Goal: Information Seeking & Learning: Understand process/instructions

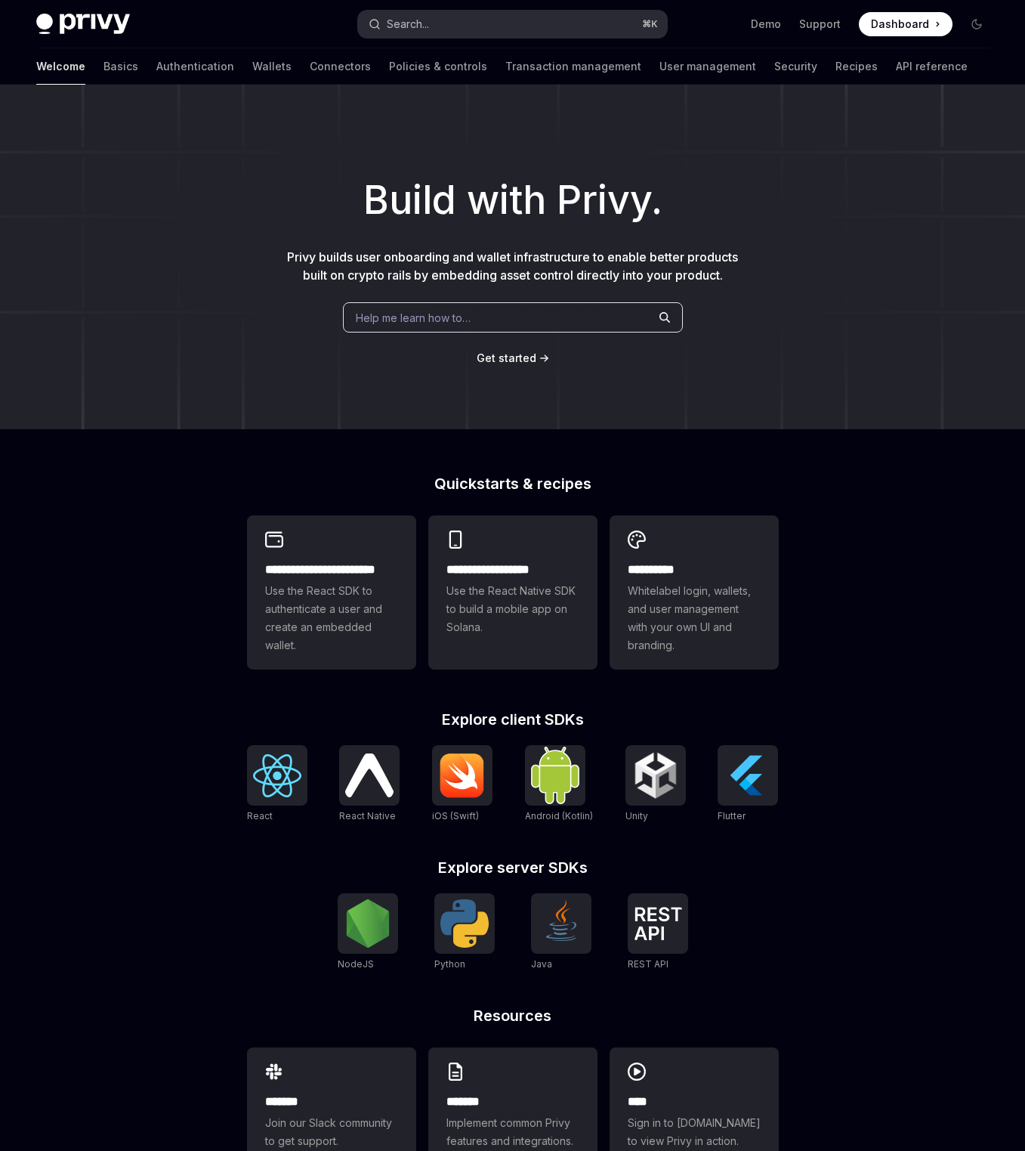
click at [494, 26] on button "Search... ⌘ K" at bounding box center [513, 24] width 310 height 27
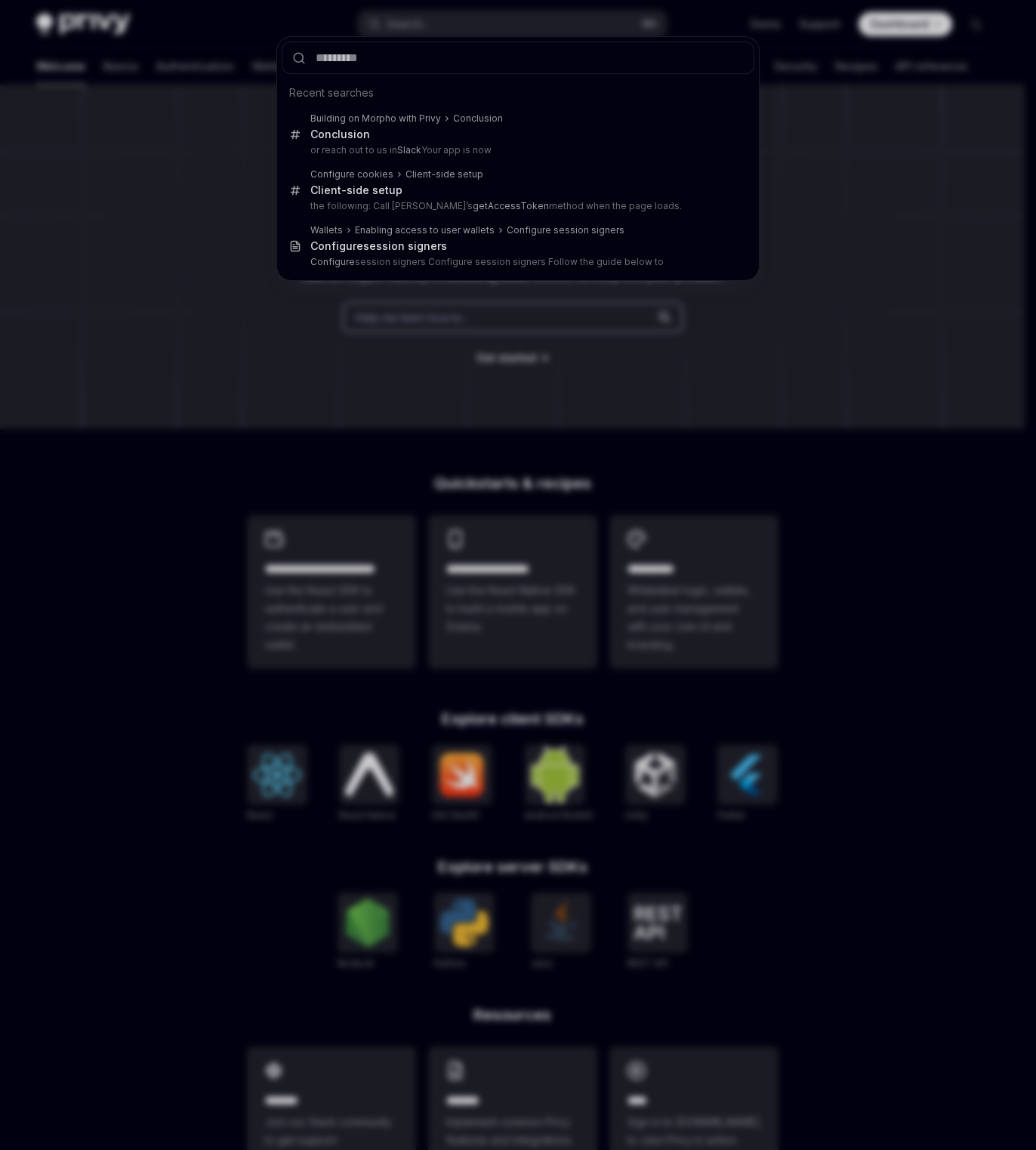
click at [240, 321] on div "Recent searches Building on Morpho with Privy Conclusion Conclusion or reach ou…" at bounding box center [518, 575] width 1036 height 1150
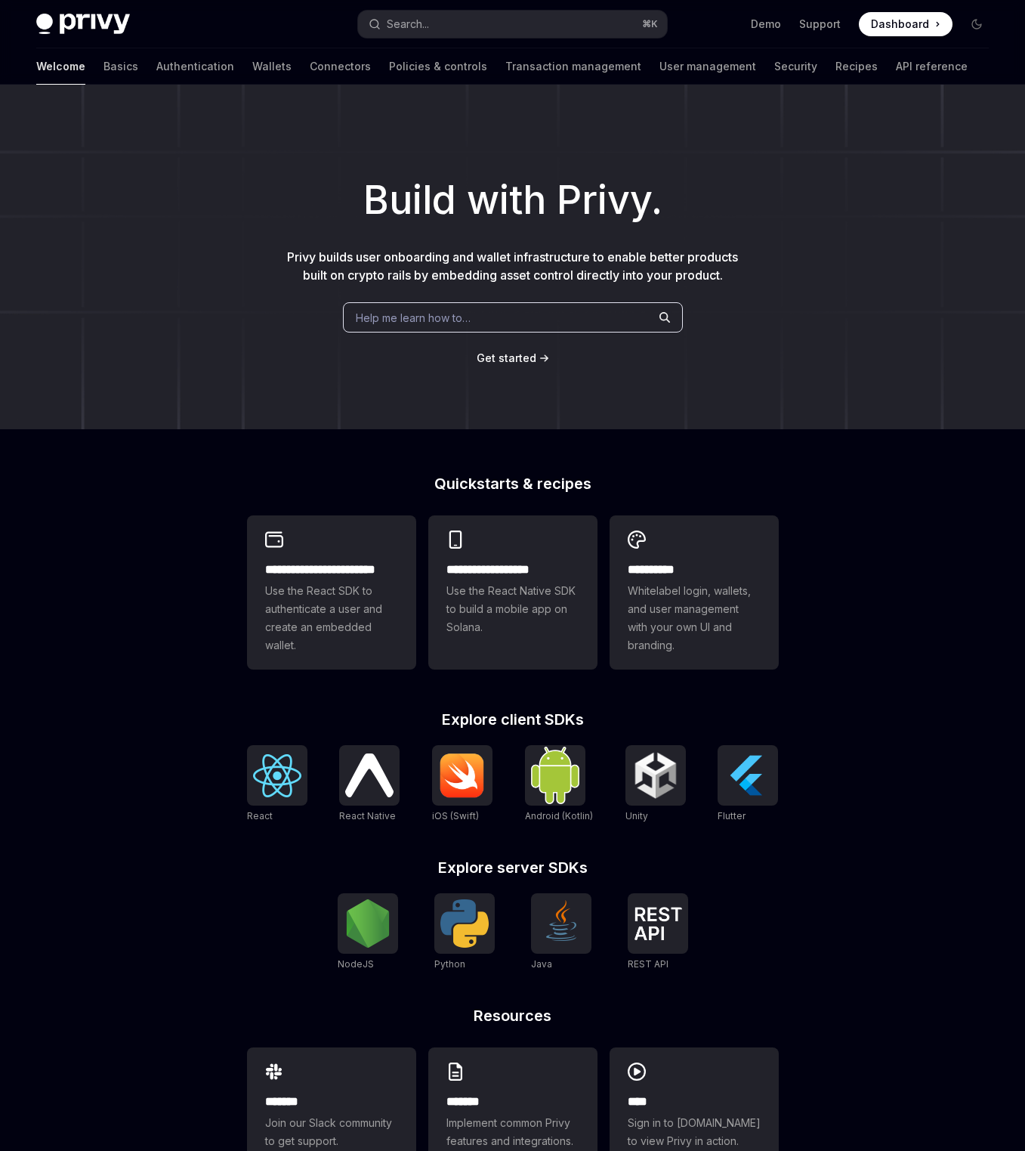
click at [366, 326] on div "Help me learn how to…" at bounding box center [513, 317] width 340 height 30
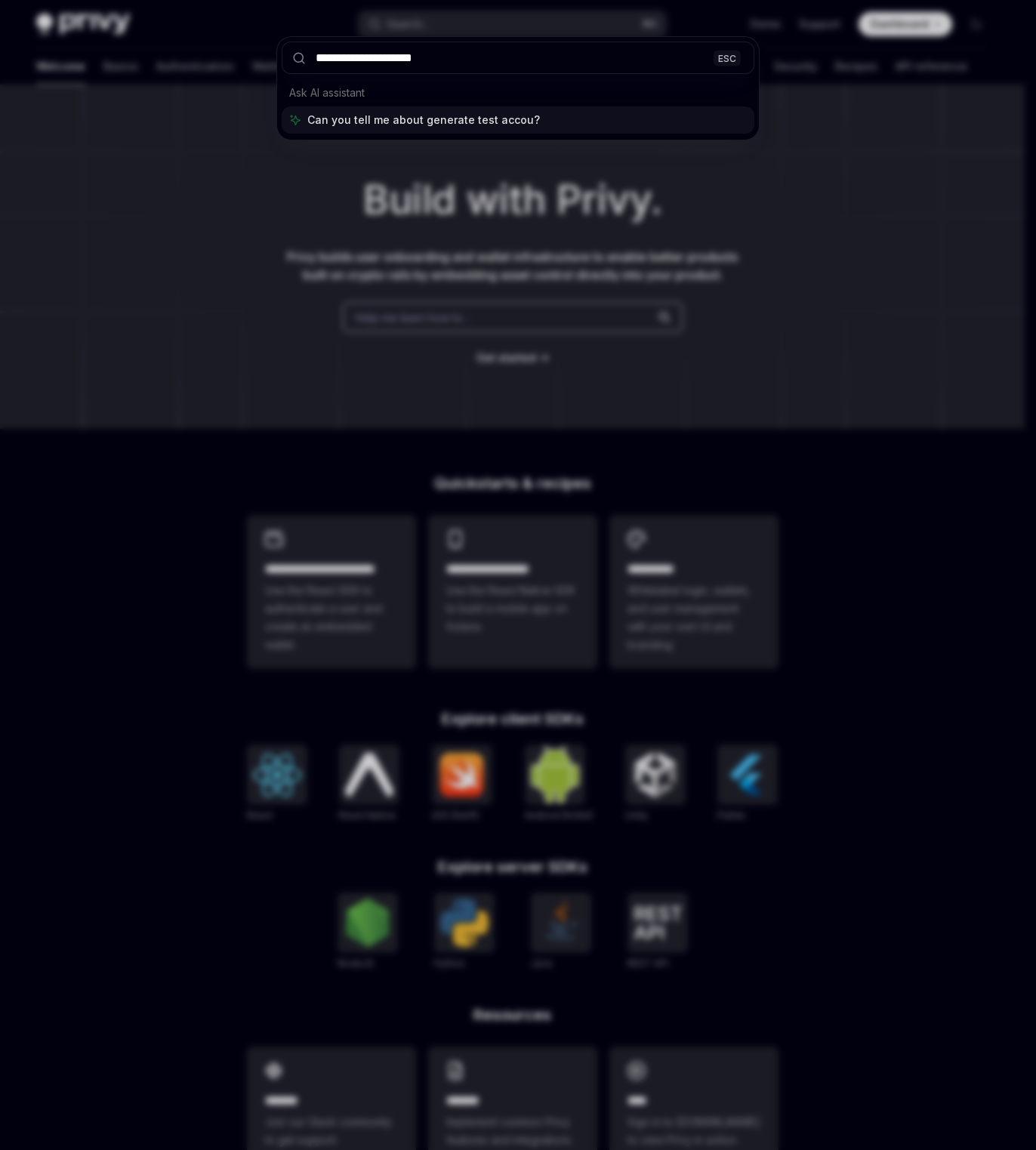
type input "**********"
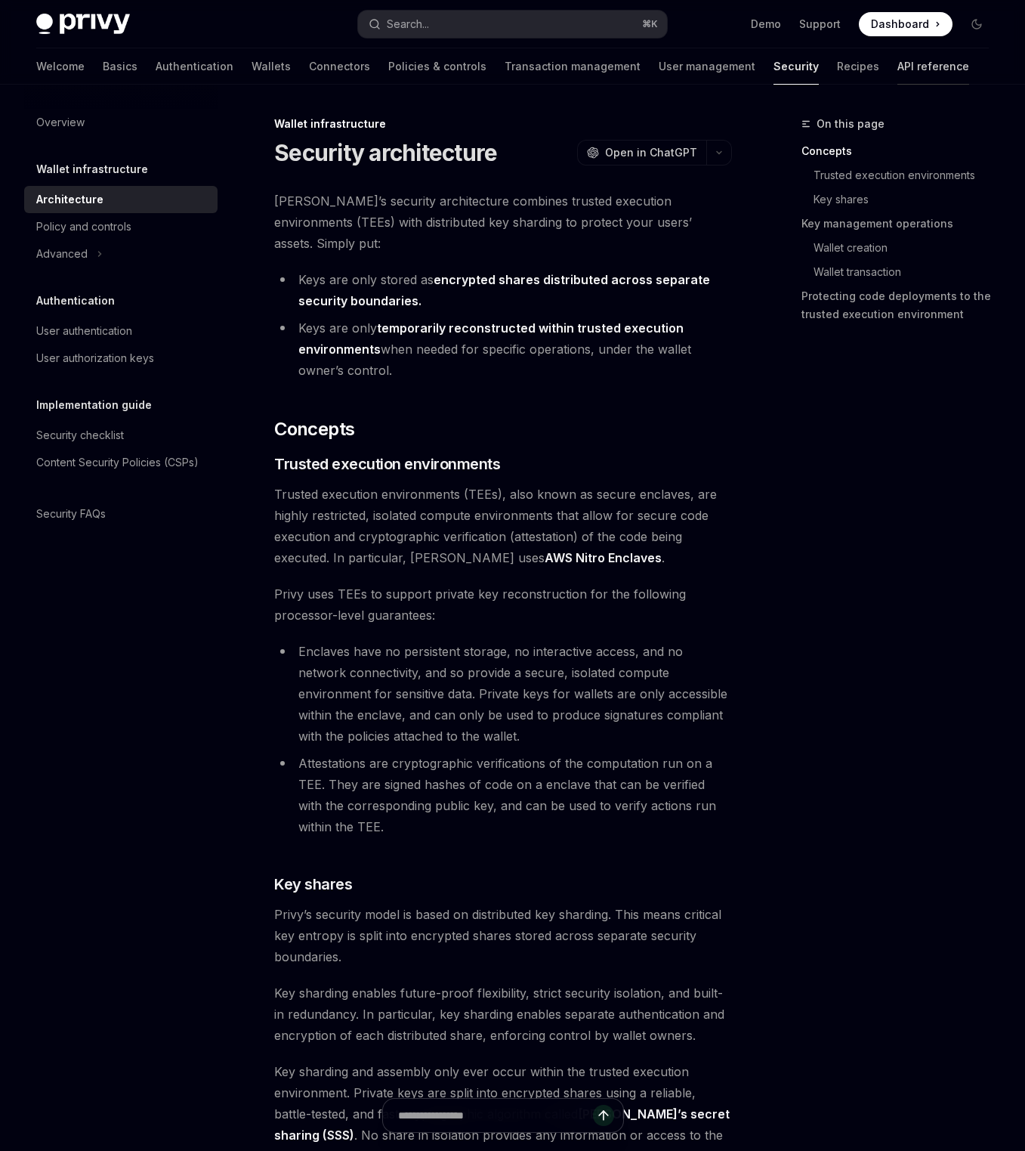
click at [898, 66] on link "API reference" at bounding box center [934, 66] width 72 height 36
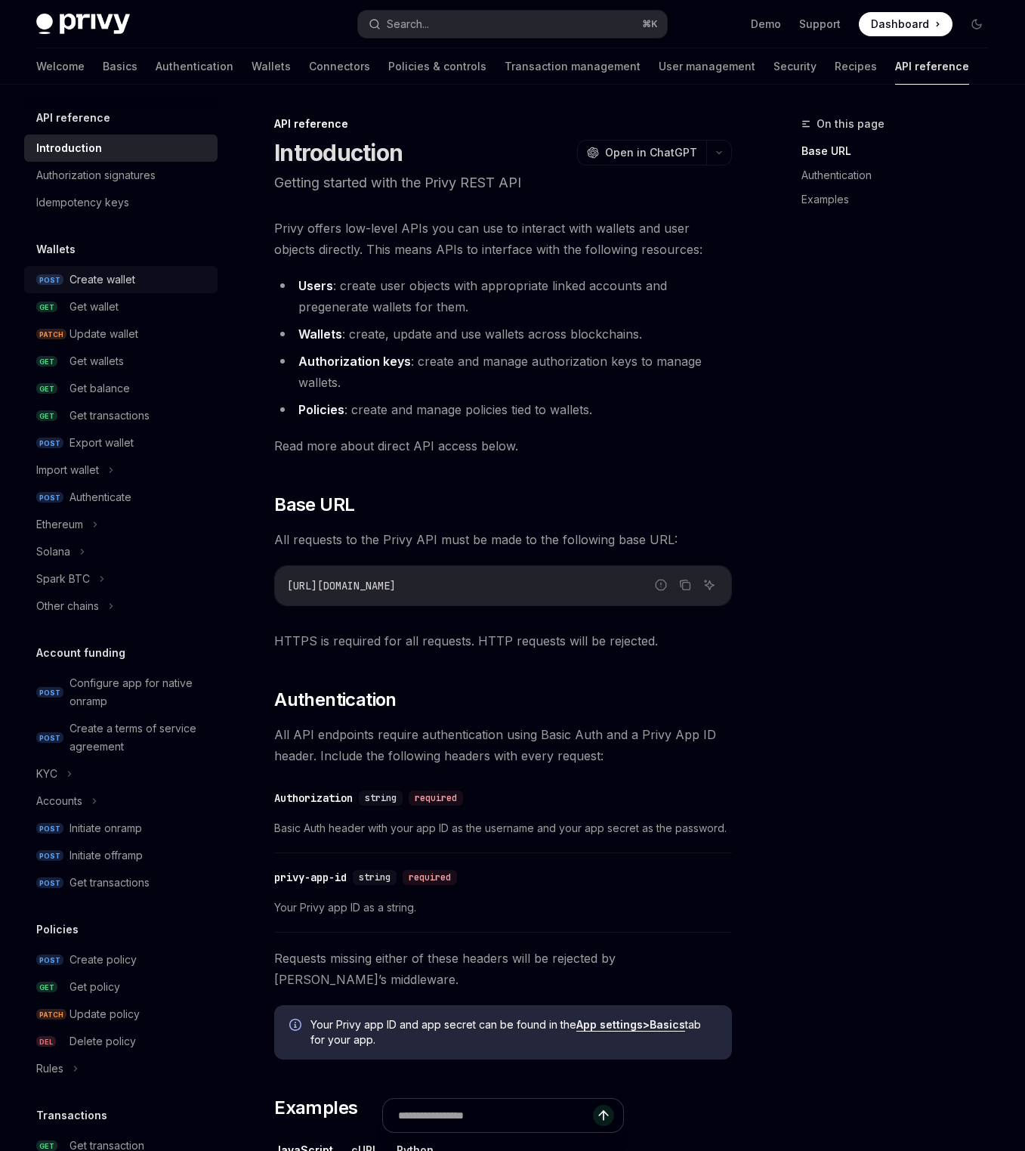
click at [112, 274] on div "Create wallet" at bounding box center [103, 279] width 66 height 18
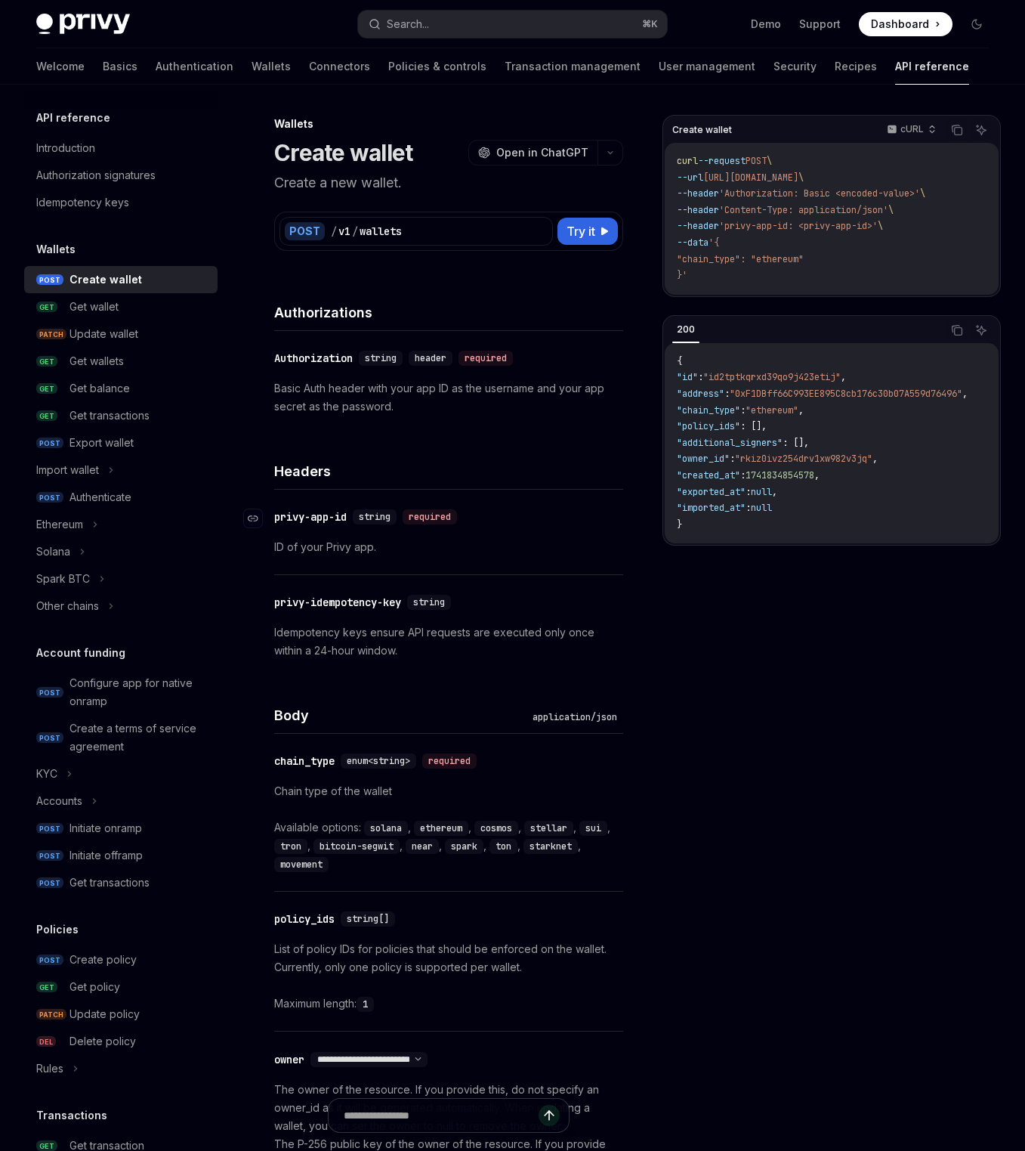
scroll to position [674, 0]
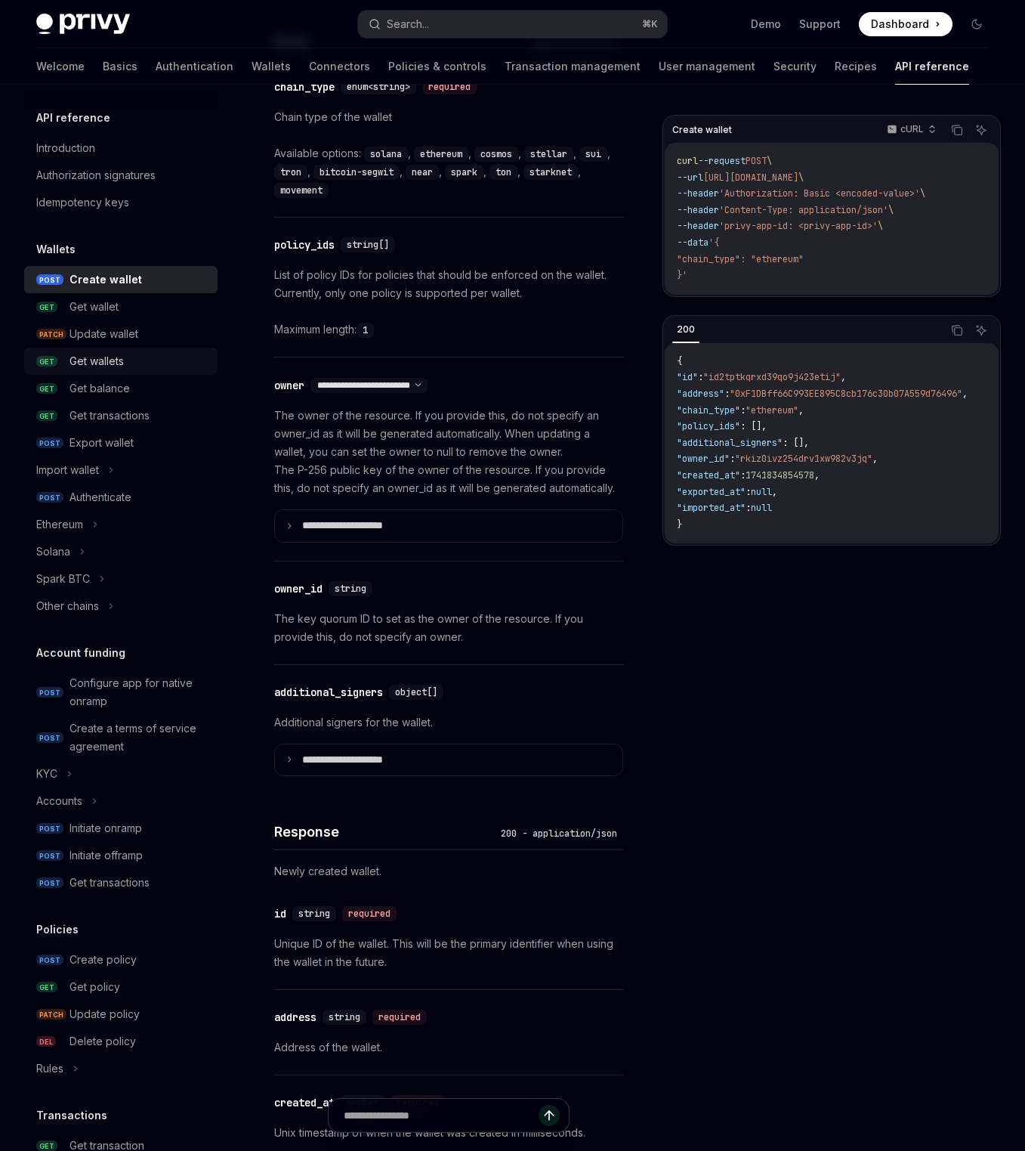
click at [124, 356] on div "Get wallets" at bounding box center [97, 361] width 54 height 18
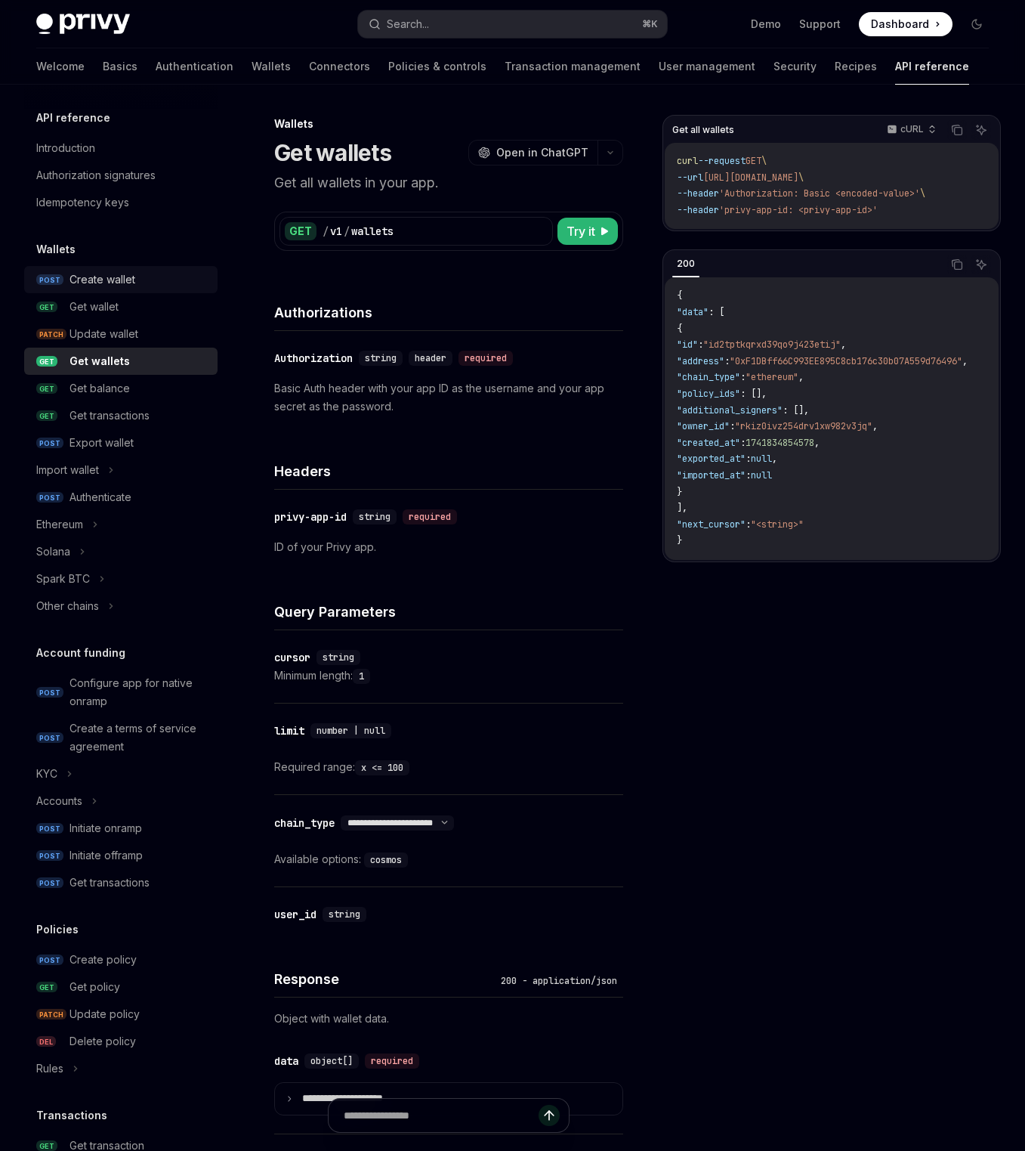
click at [100, 286] on div "Create wallet" at bounding box center [103, 279] width 66 height 18
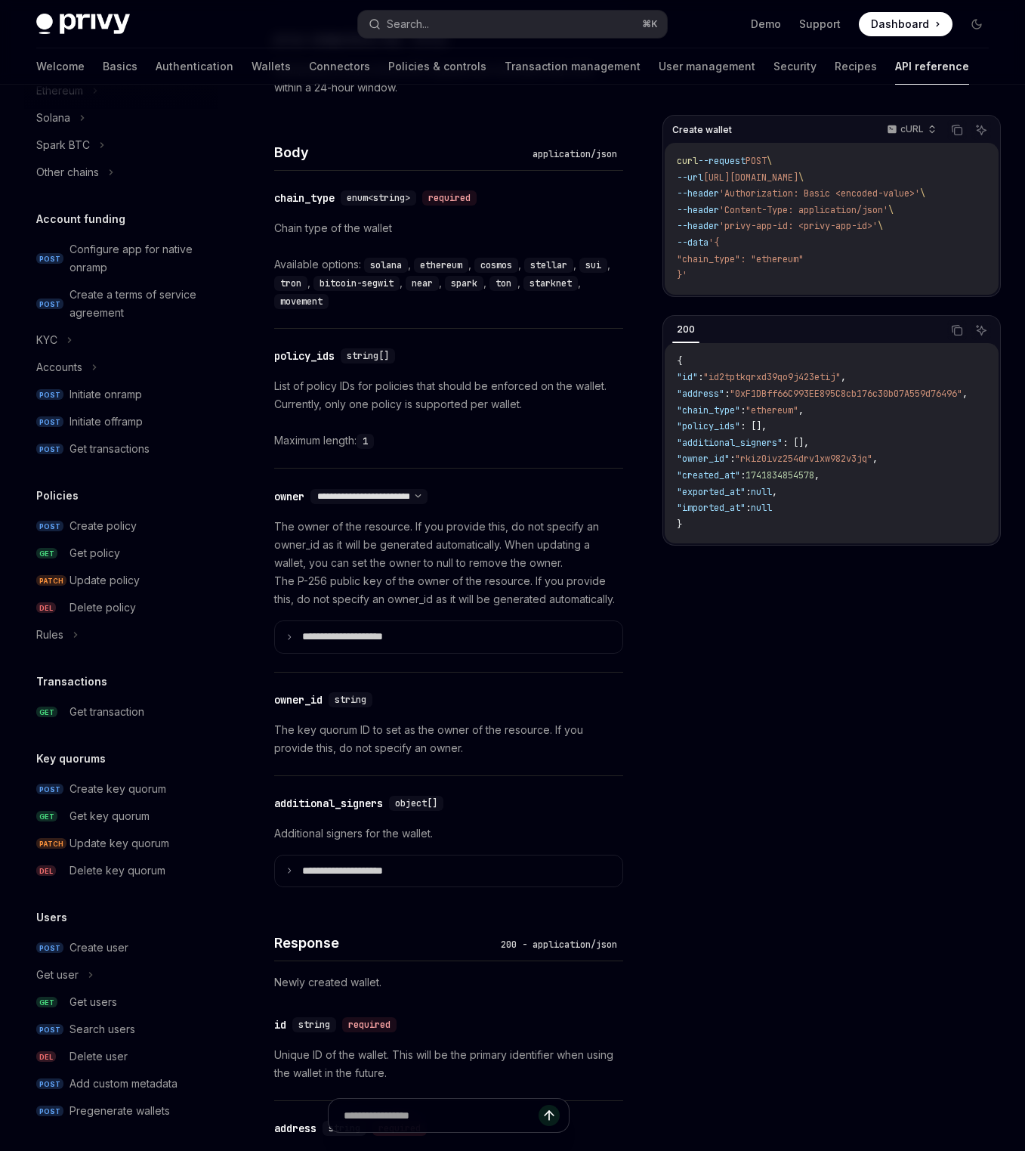
scroll to position [437, 0]
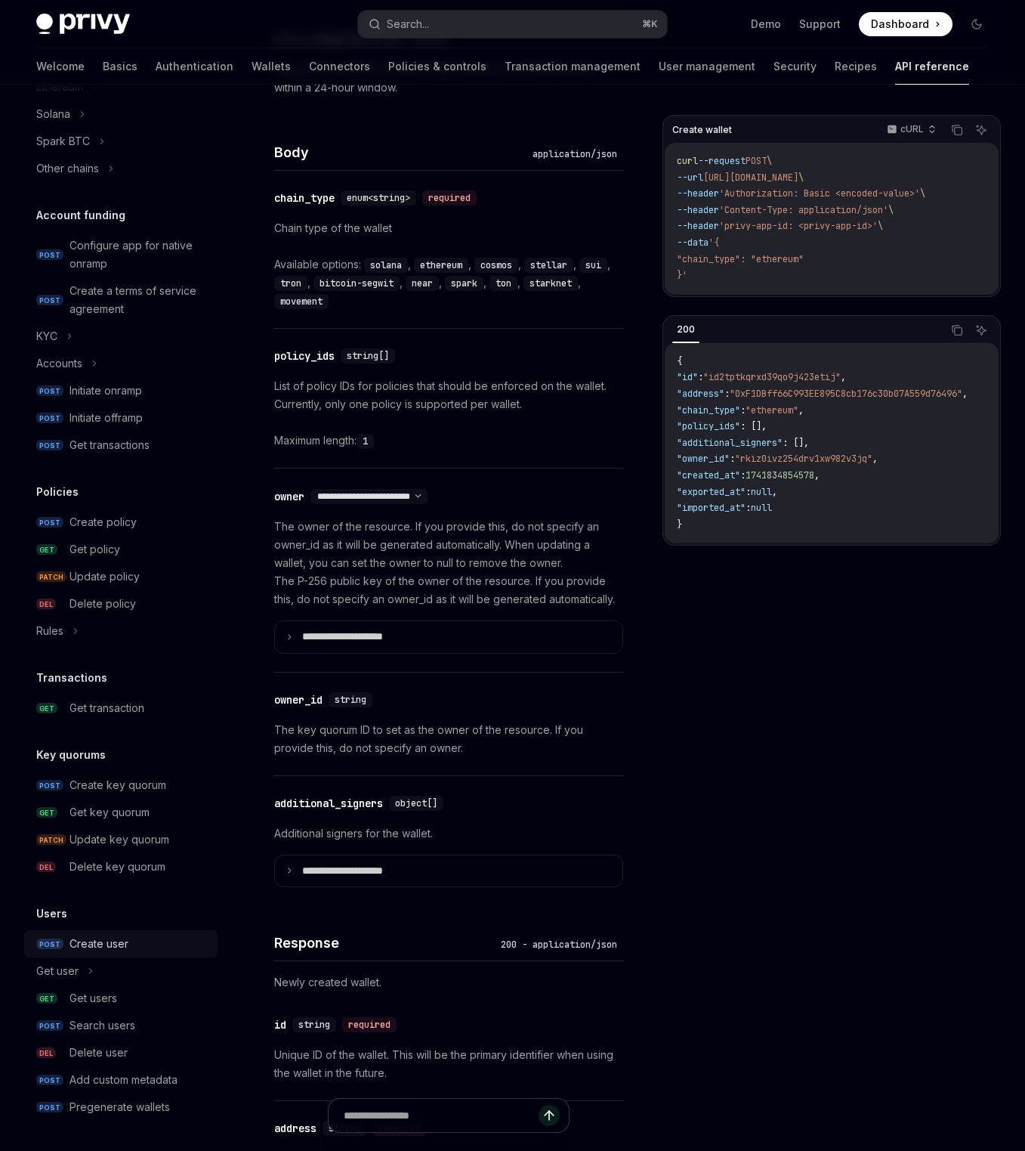
click at [79, 945] on div "Create user" at bounding box center [99, 944] width 59 height 18
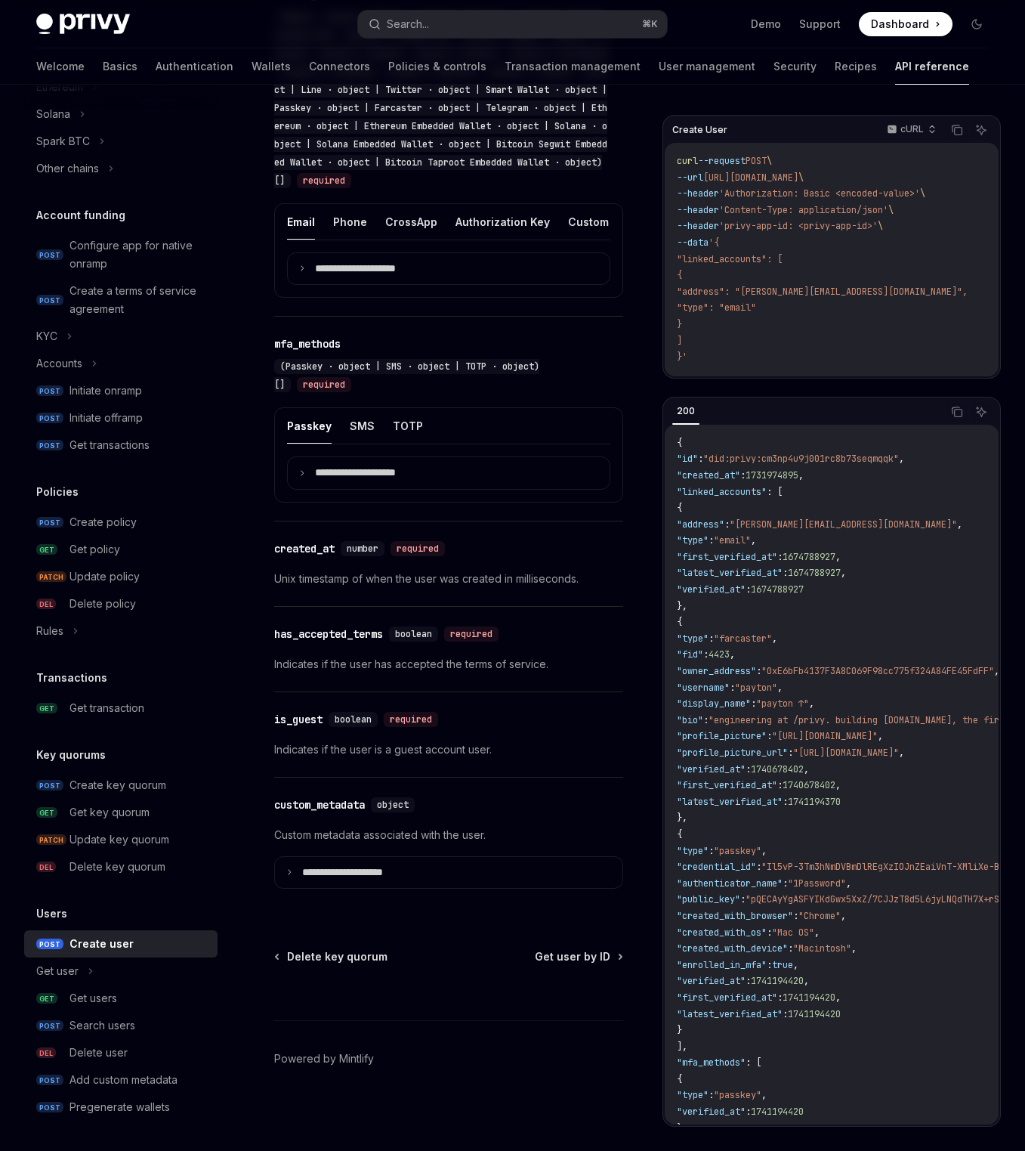
scroll to position [655, 0]
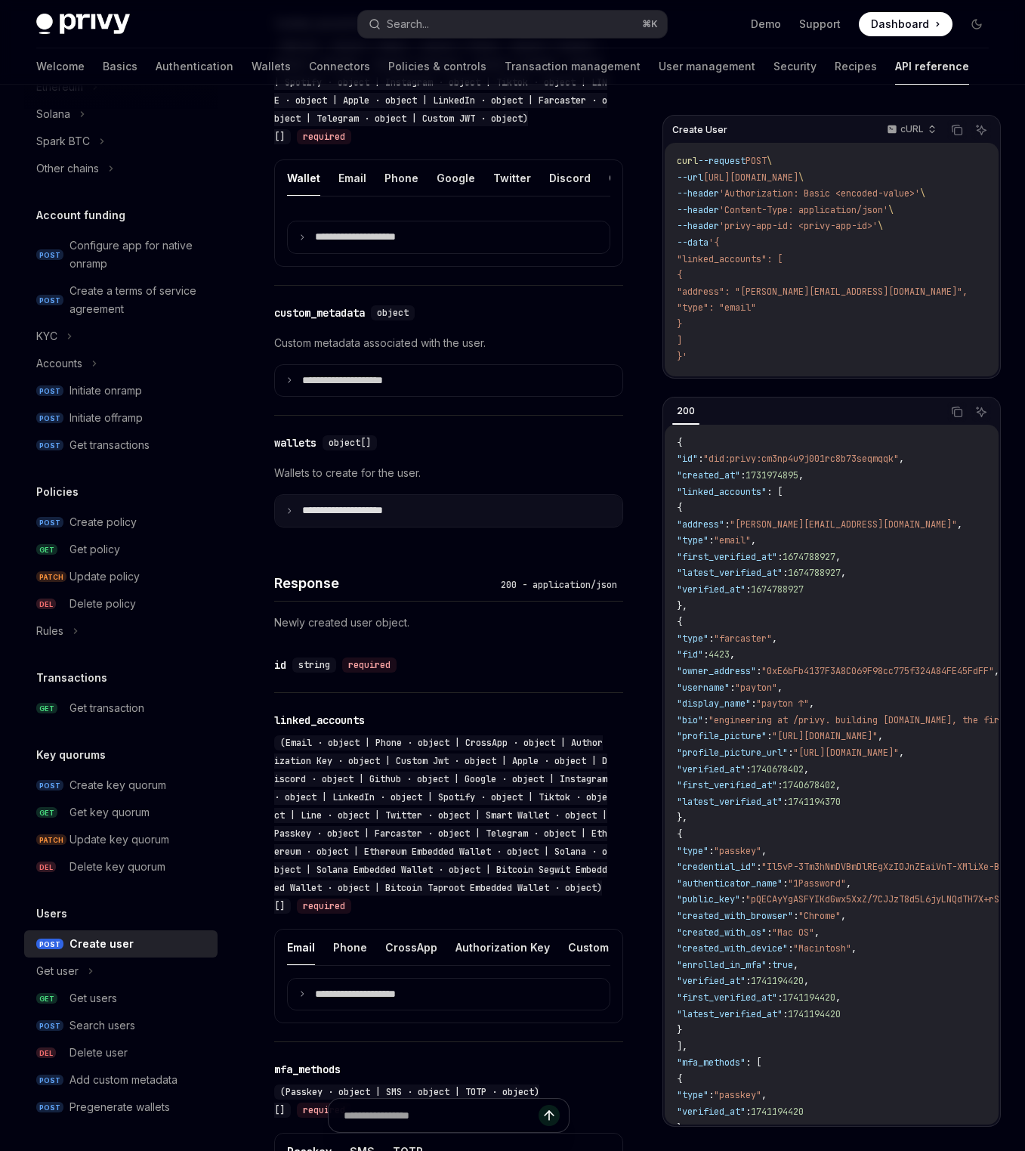
click at [401, 518] on p "**********" at bounding box center [354, 511] width 105 height 14
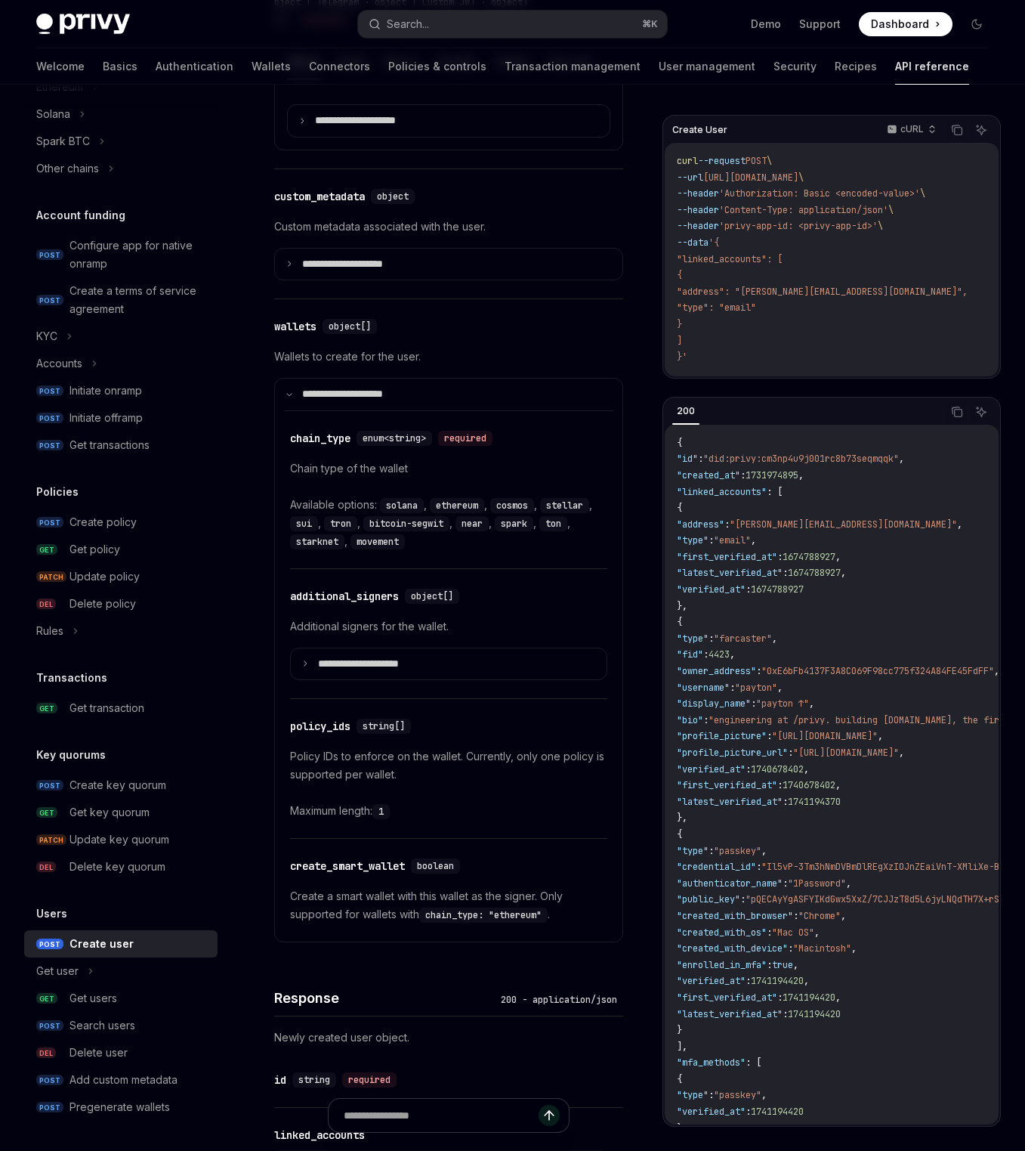
scroll to position [927, 0]
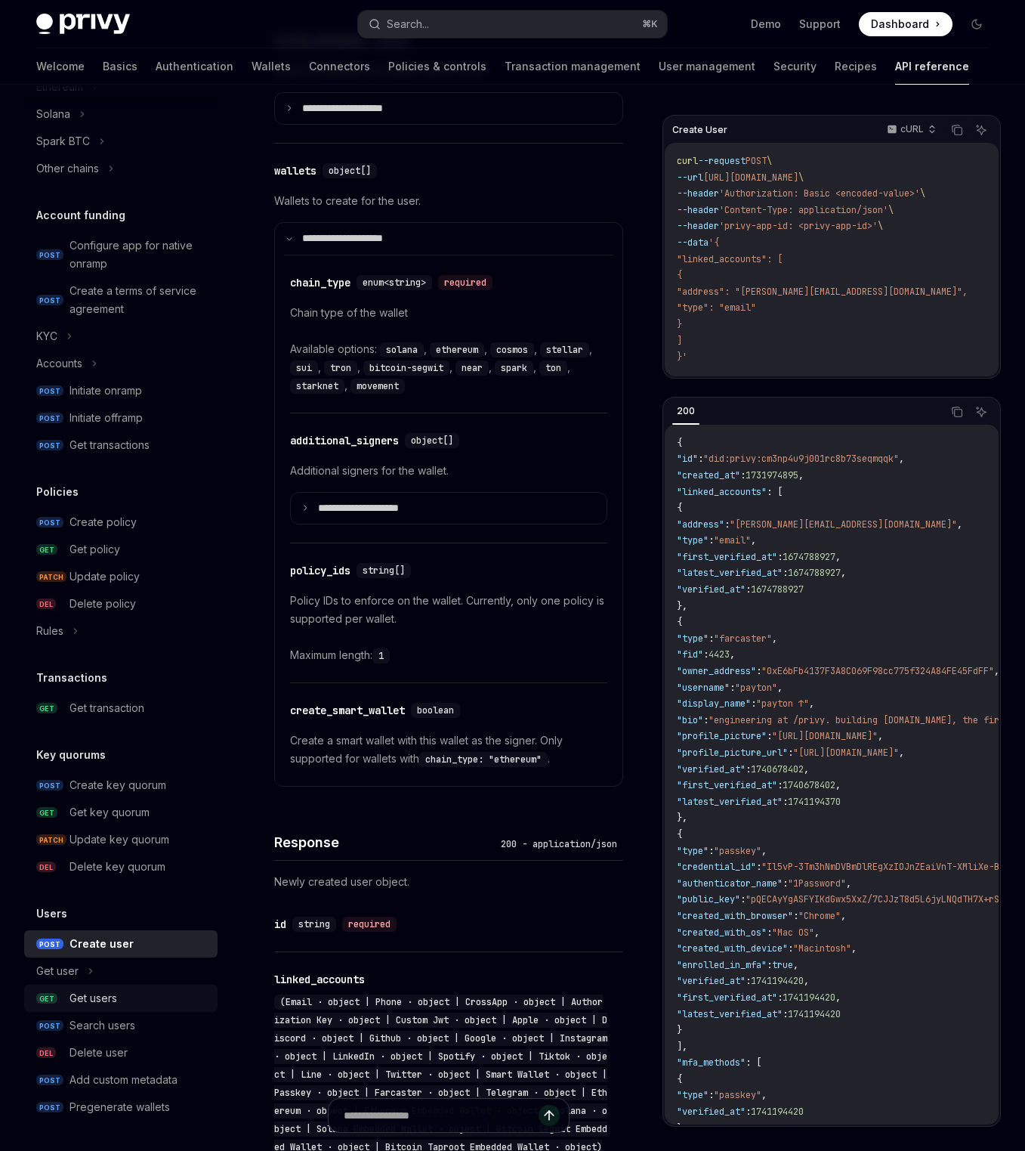
click at [116, 1003] on div "Get users" at bounding box center [94, 998] width 48 height 18
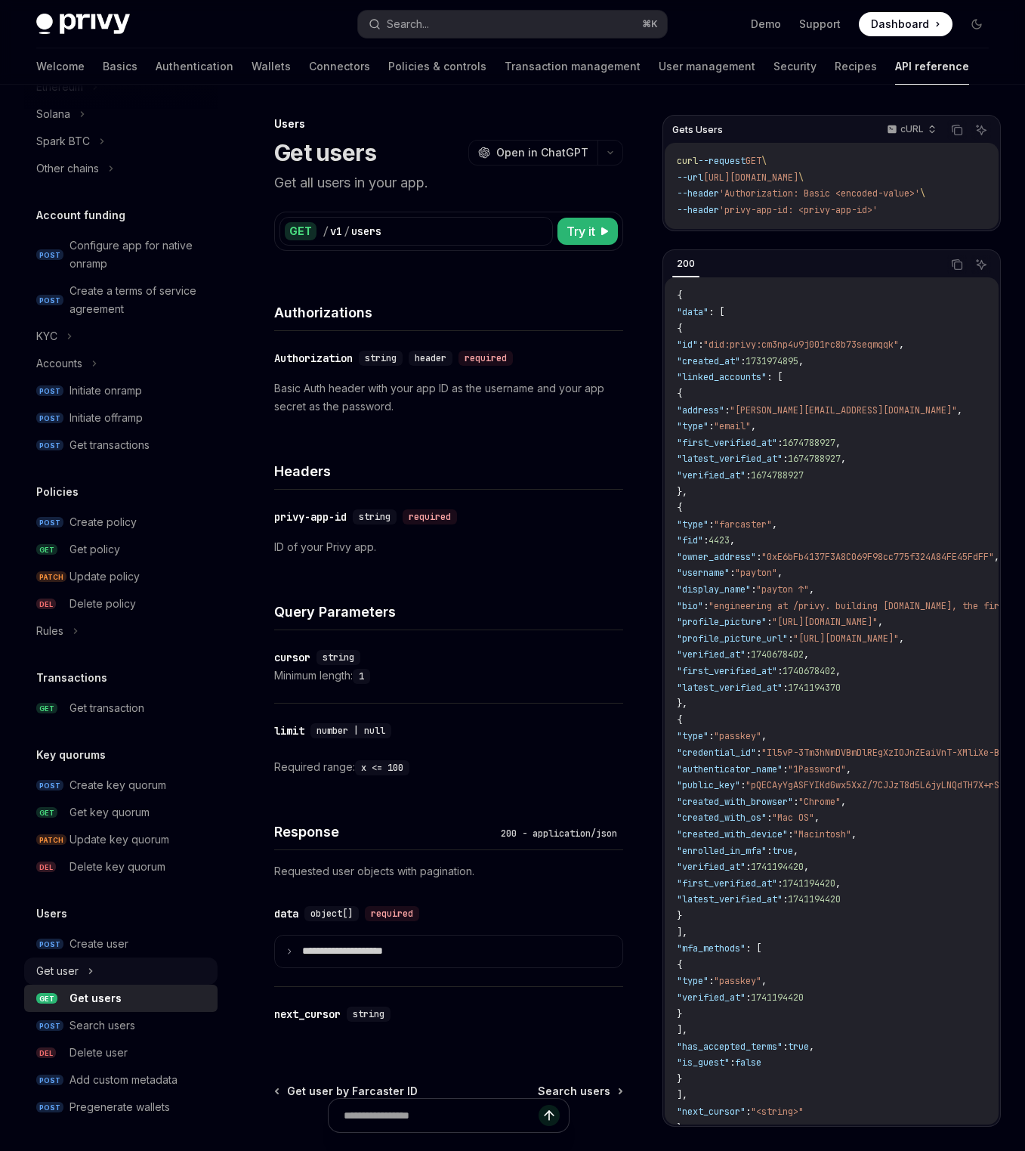
click at [82, 966] on div "Get user" at bounding box center [120, 970] width 193 height 27
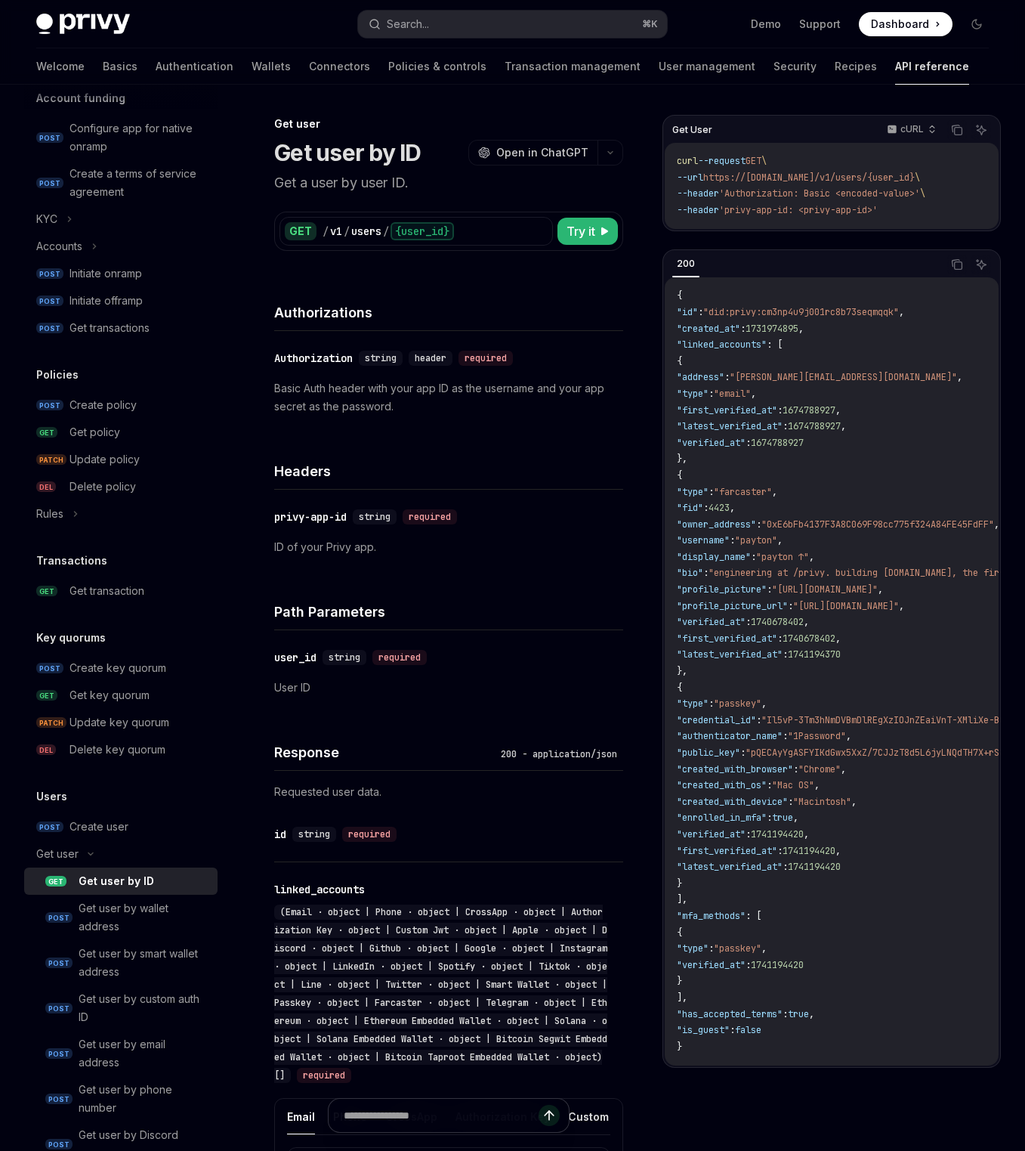
scroll to position [874, 0]
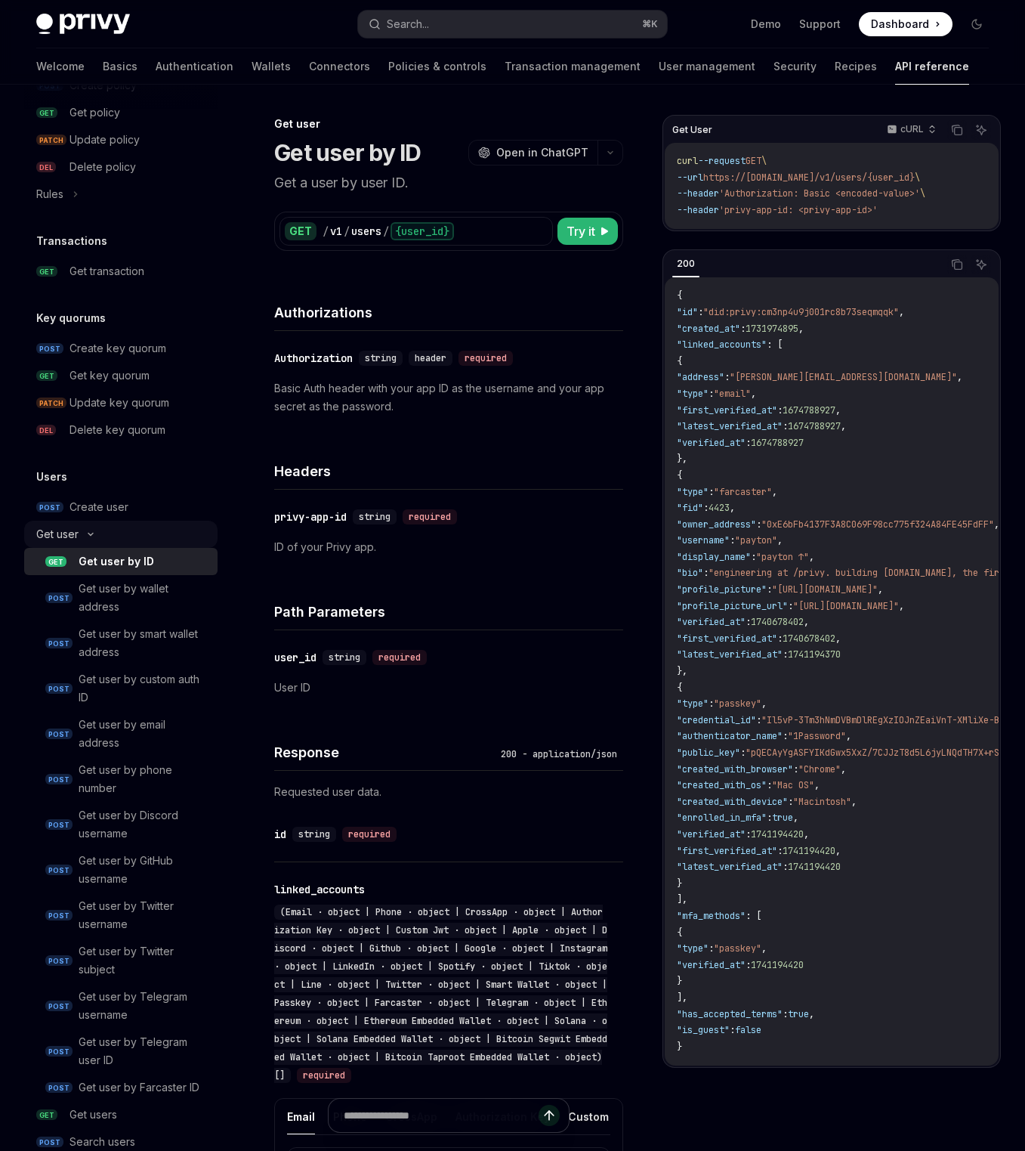
click at [86, 541] on div "Get user" at bounding box center [120, 534] width 193 height 27
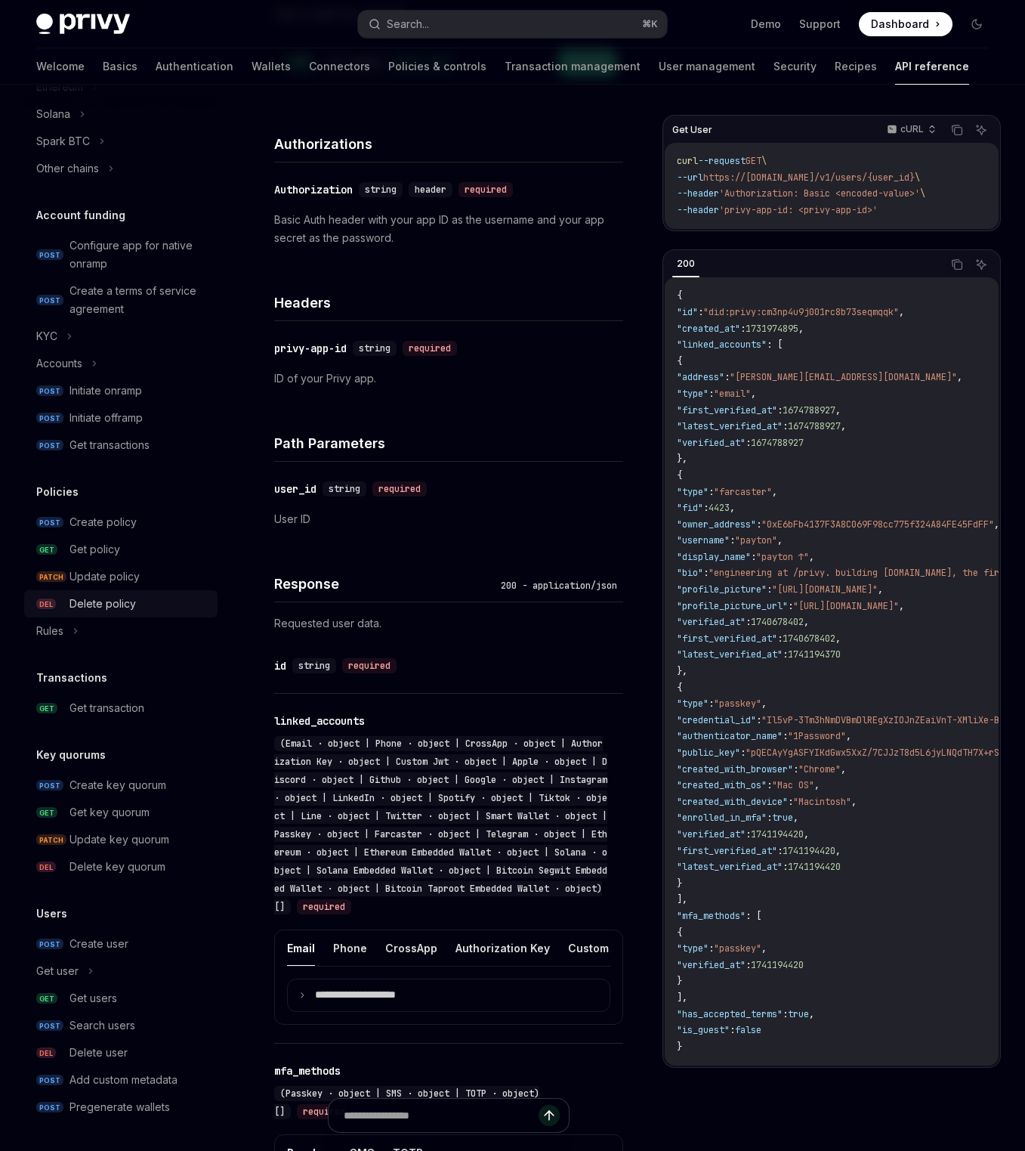
scroll to position [277, 0]
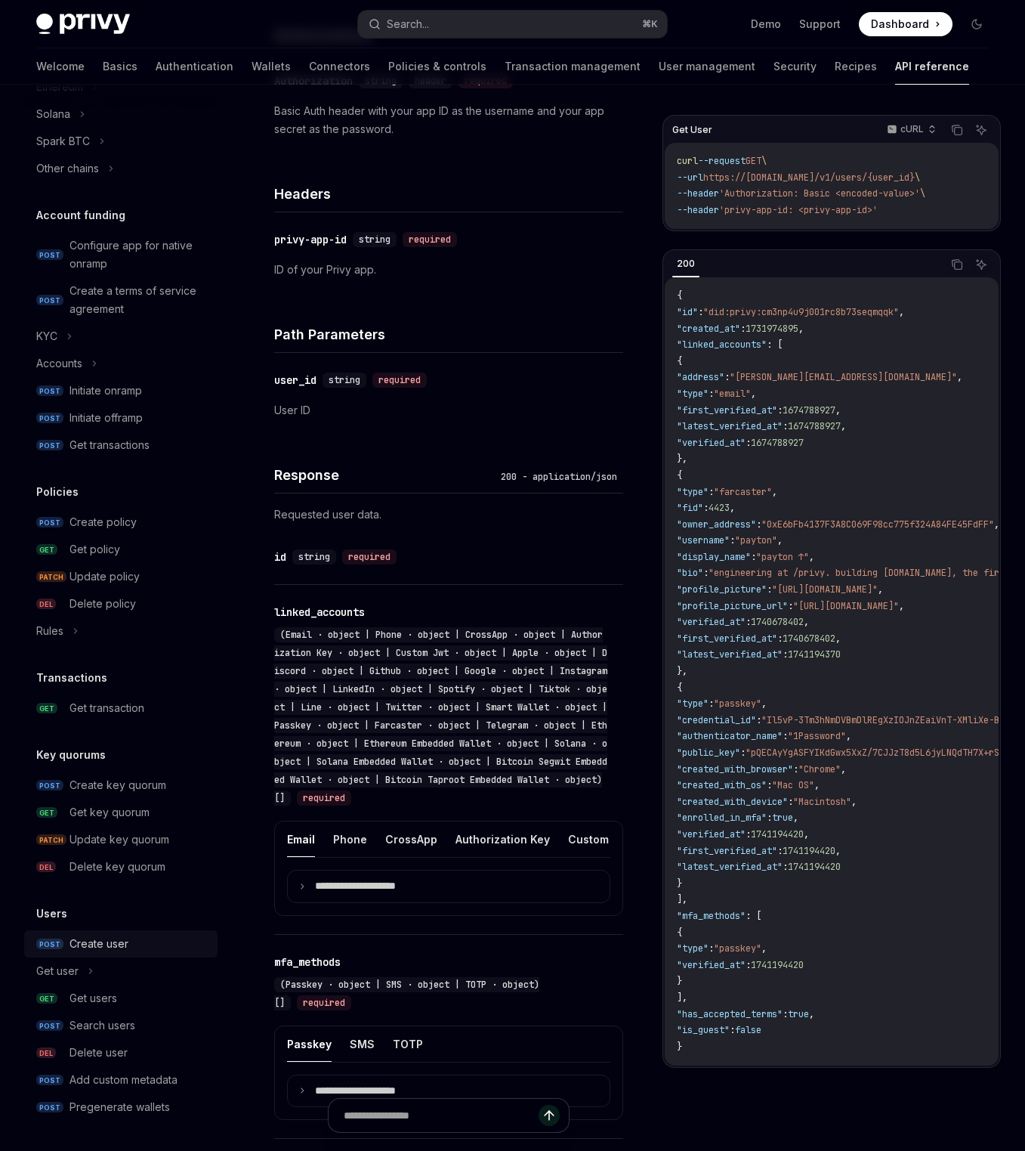
click at [122, 955] on link "POST Create user" at bounding box center [120, 943] width 193 height 27
type textarea "*"
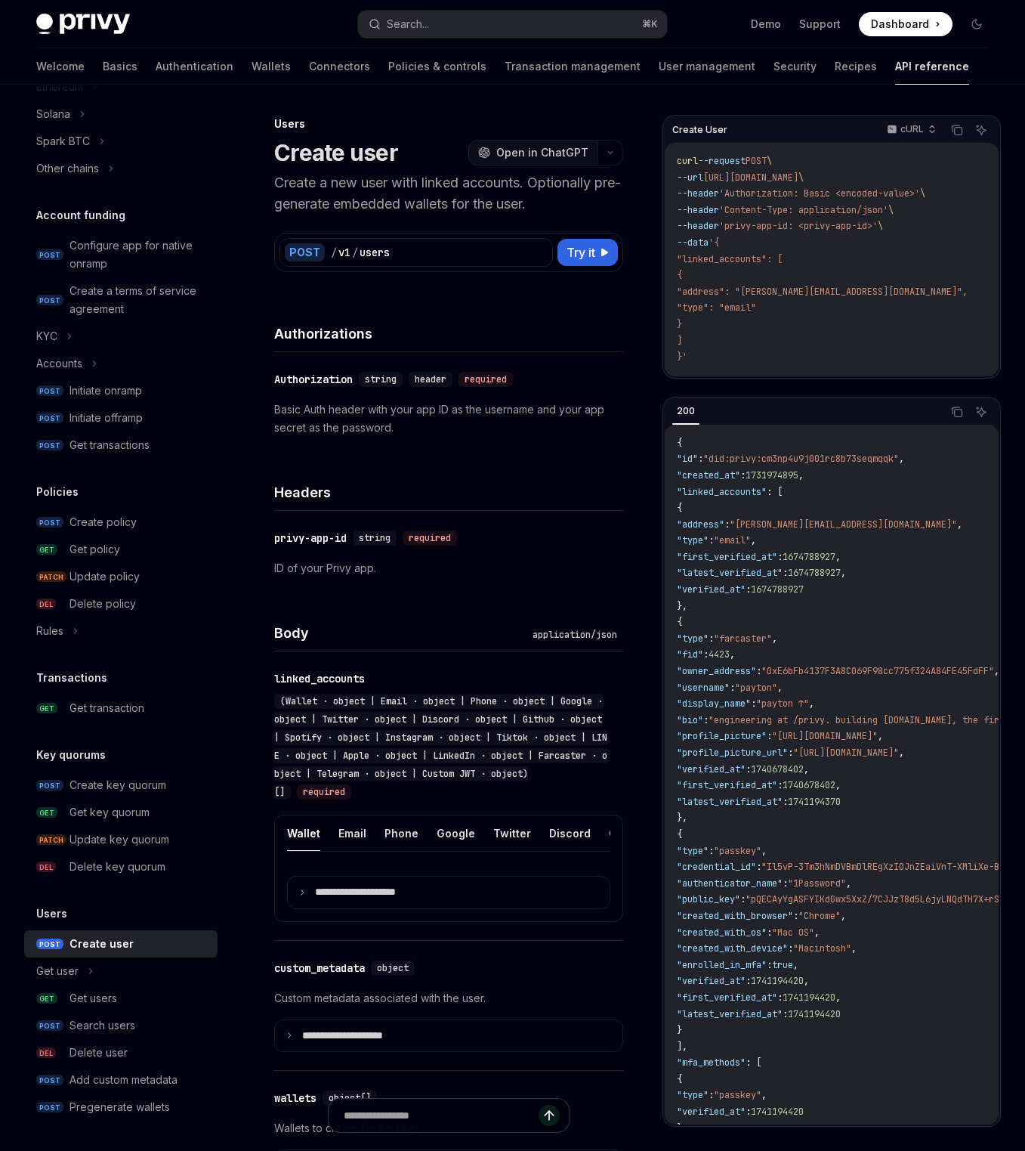
click at [581, 150] on span "Open in ChatGPT" at bounding box center [542, 152] width 92 height 15
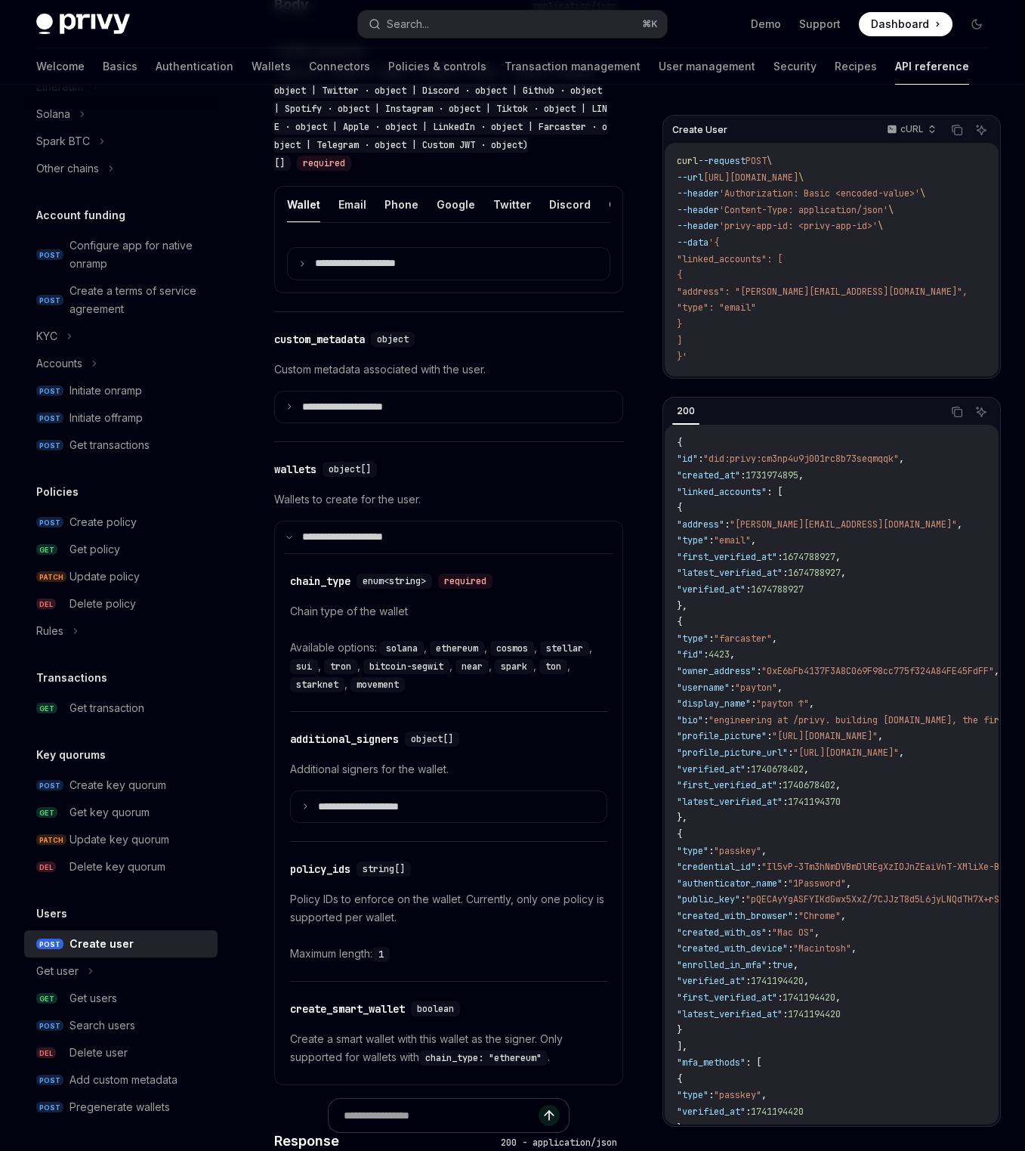
scroll to position [688, 0]
